Goal: Navigation & Orientation: Find specific page/section

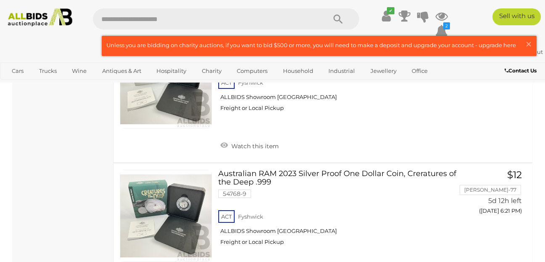
scroll to position [6649, 0]
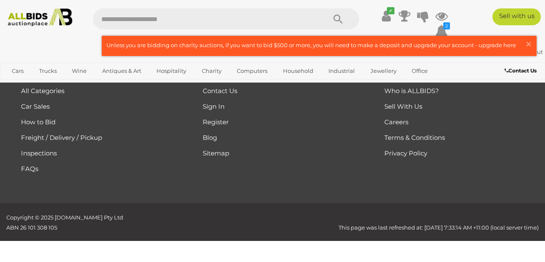
scroll to position [123, 0]
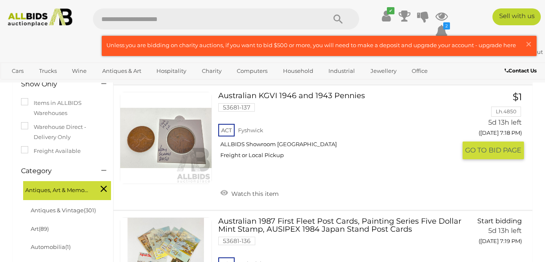
click at [476, 149] on span "GO TO" at bounding box center [477, 150] width 24 height 9
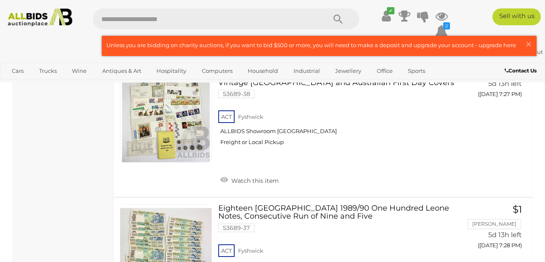
scroll to position [1338, 0]
